Goal: Task Accomplishment & Management: Manage account settings

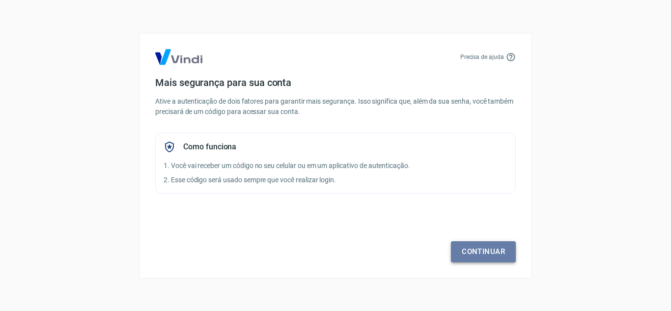
click at [489, 247] on link "Continuar" at bounding box center [483, 251] width 65 height 21
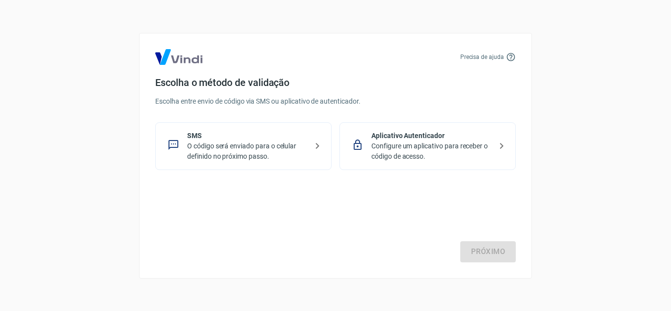
click at [275, 147] on p "O código será enviado para o celular definido no próximo passo." at bounding box center [247, 151] width 120 height 21
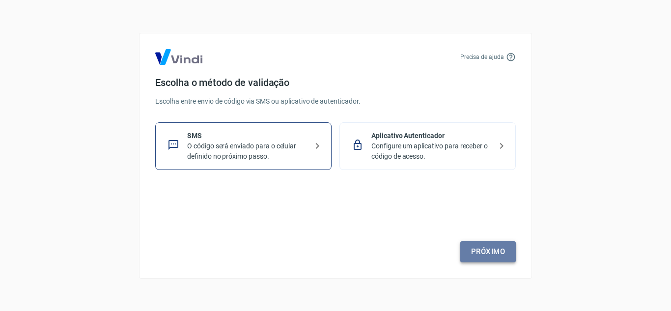
click at [482, 252] on link "Próximo" at bounding box center [488, 251] width 56 height 21
